Goal: Communication & Community: Participate in discussion

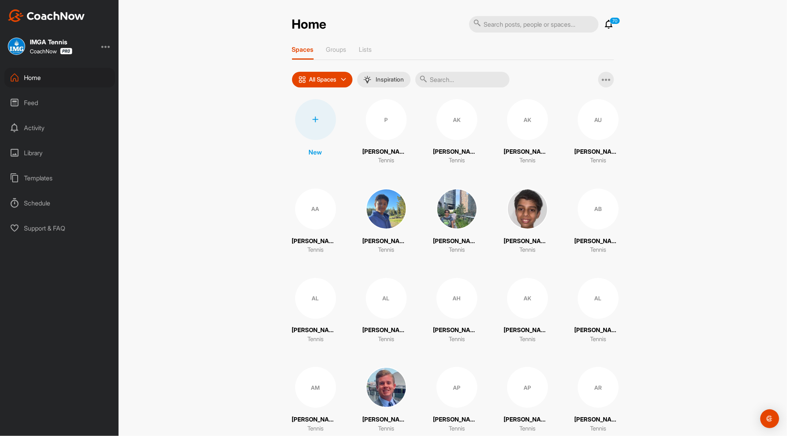
click at [29, 102] on div "Feed" at bounding box center [59, 103] width 111 height 20
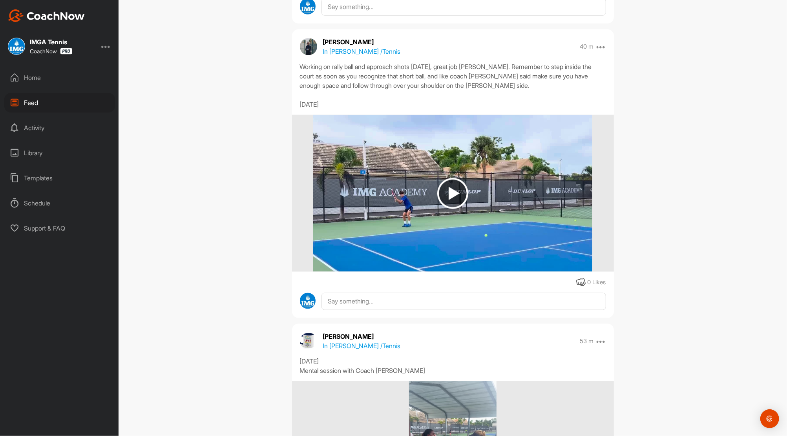
scroll to position [5, 0]
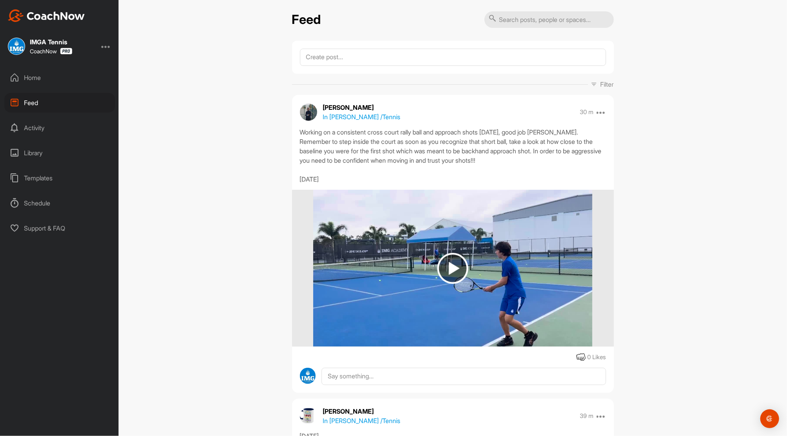
click at [32, 73] on div "Home" at bounding box center [59, 78] width 111 height 20
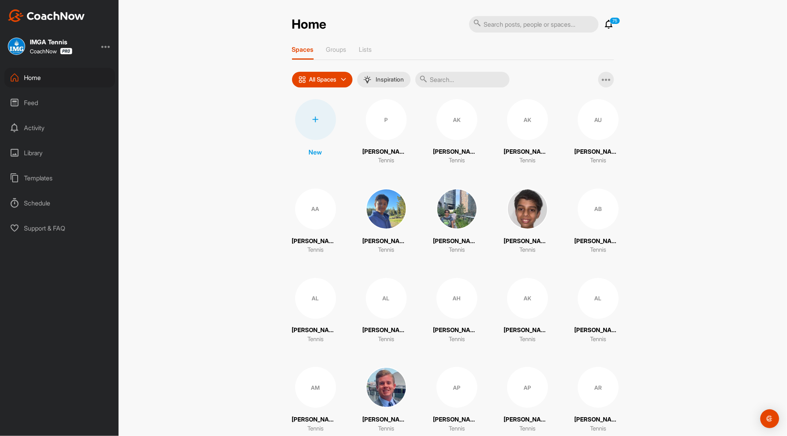
click at [605, 23] on icon at bounding box center [608, 24] width 9 height 9
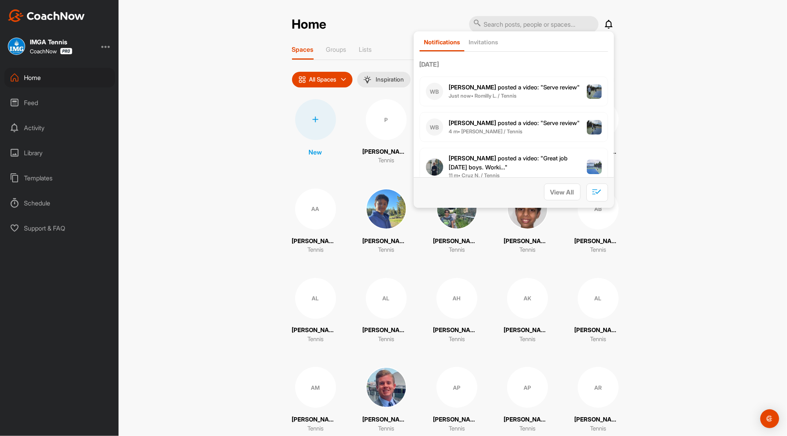
click at [512, 88] on span "[PERSON_NAME] posted a video : " Serve review "" at bounding box center [514, 87] width 131 height 7
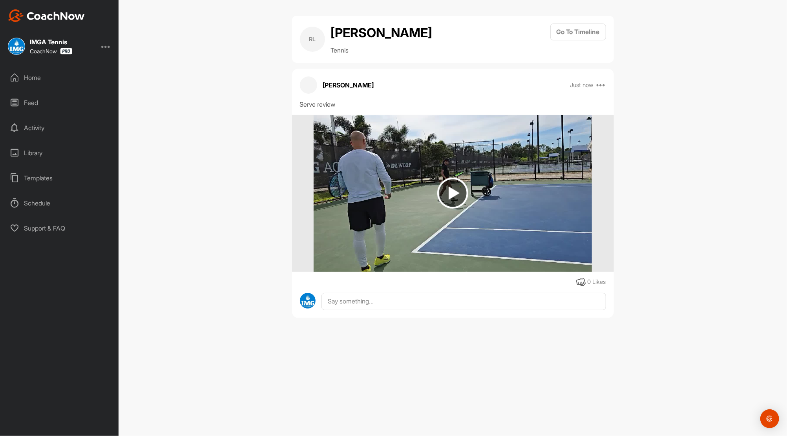
click at [31, 99] on div "Feed" at bounding box center [59, 103] width 111 height 20
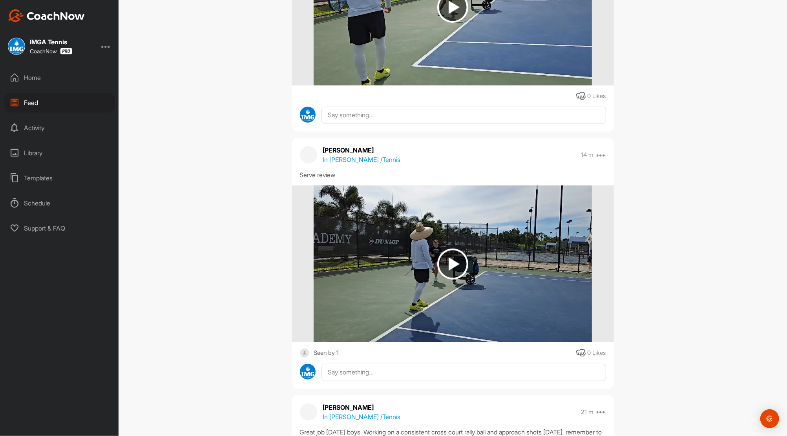
scroll to position [92, 0]
